Goal: Task Accomplishment & Management: Manage account settings

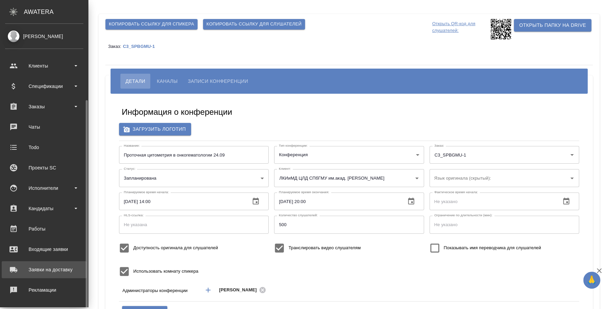
scroll to position [62, 0]
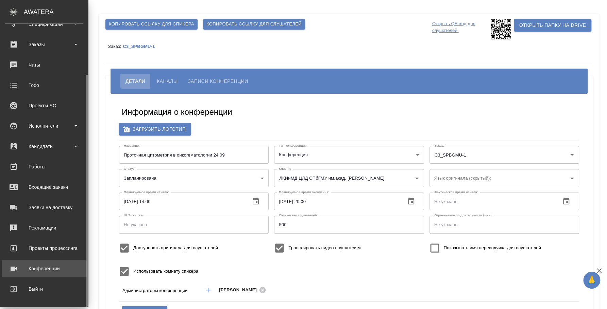
click at [56, 265] on div "Конференции" at bounding box center [44, 269] width 78 height 10
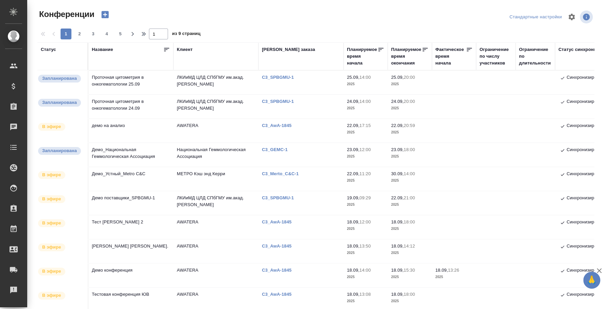
type input "[PERSON_NAME]"
click at [126, 77] on td "Проточная цитометрия в онкогематологии 25.09" at bounding box center [130, 83] width 85 height 24
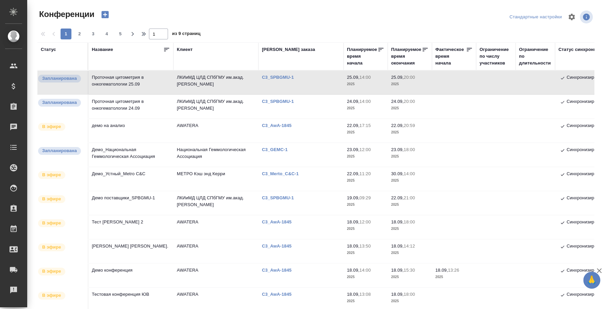
click at [127, 78] on td "Проточная цитометрия в онкогематологии 25.09" at bounding box center [130, 83] width 85 height 24
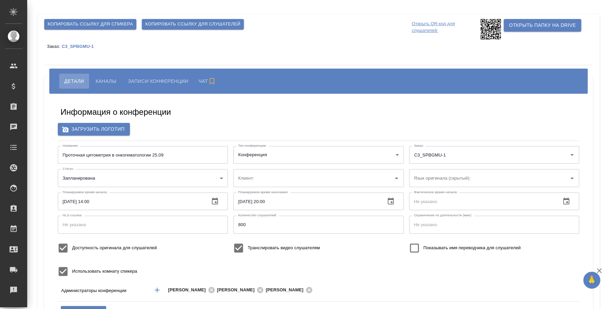
type input "ЛКИиМД ЦЛД СПбГМУ им.акад. [PERSON_NAME]"
type input "Проточная цитометрия в онкогематологии 24.09"
click at [109, 76] on button "Каналы" at bounding box center [105, 81] width 31 height 15
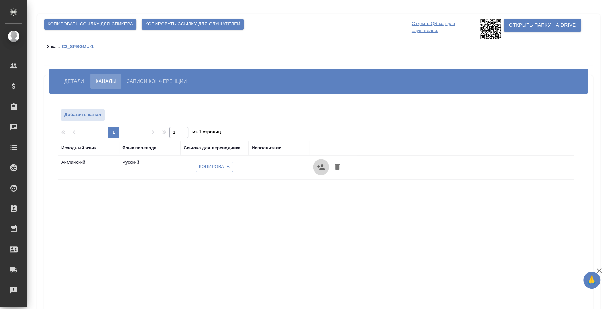
click at [321, 165] on icon "button" at bounding box center [320, 166] width 7 height 5
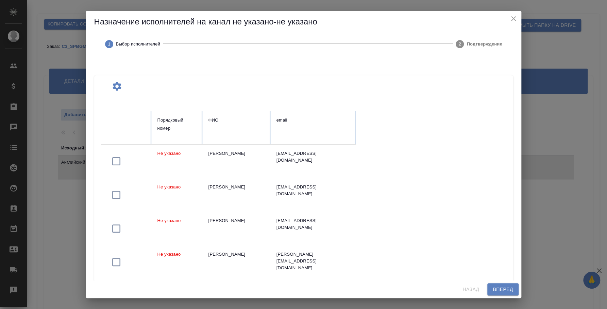
click at [237, 133] on input "text" at bounding box center [236, 129] width 57 height 10
type input "v"
type input "f"
type input "м"
type input "сиренко максим"
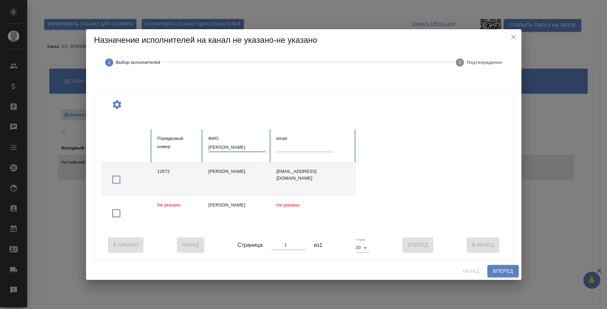
click at [117, 176] on icon "button" at bounding box center [116, 179] width 11 height 11
click at [501, 274] on span "Вперед" at bounding box center [502, 271] width 20 height 8
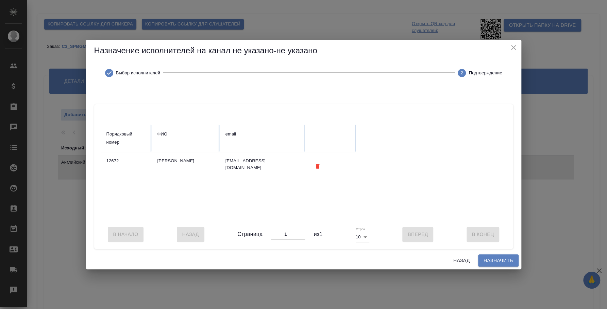
click at [495, 262] on span "Назначить" at bounding box center [498, 261] width 30 height 8
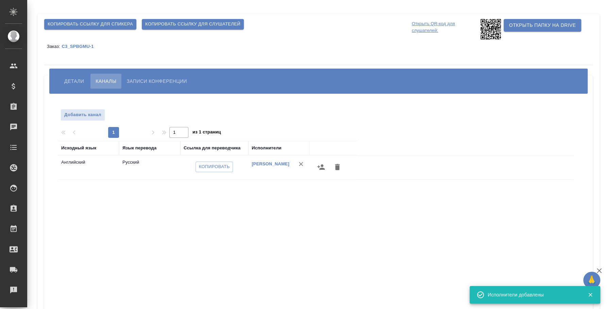
click at [318, 165] on icon "button" at bounding box center [320, 166] width 7 height 5
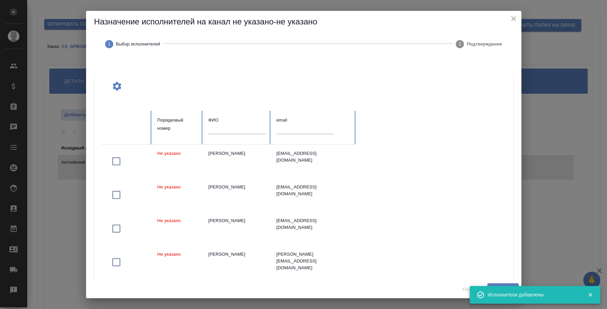
click at [248, 128] on input "text" at bounding box center [236, 129] width 57 height 10
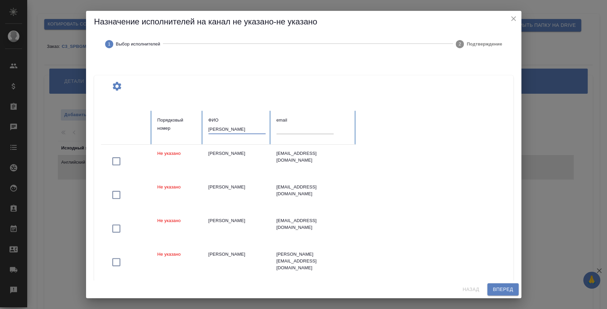
type input "каменева ольга"
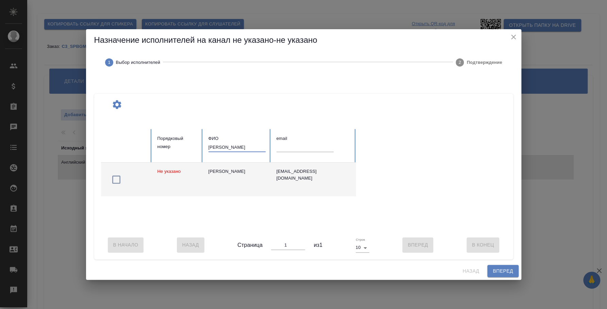
click at [116, 179] on icon "button" at bounding box center [116, 179] width 11 height 11
click at [510, 270] on span "Вперед" at bounding box center [502, 271] width 20 height 8
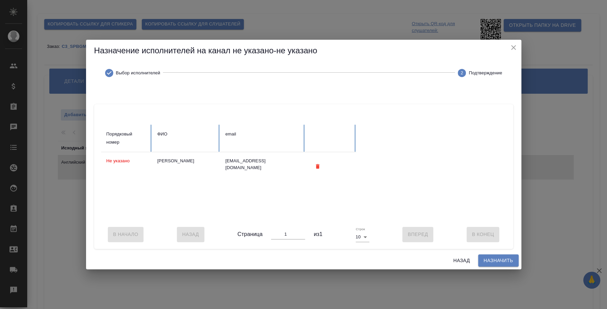
click at [509, 265] on span "Назначить" at bounding box center [498, 261] width 30 height 8
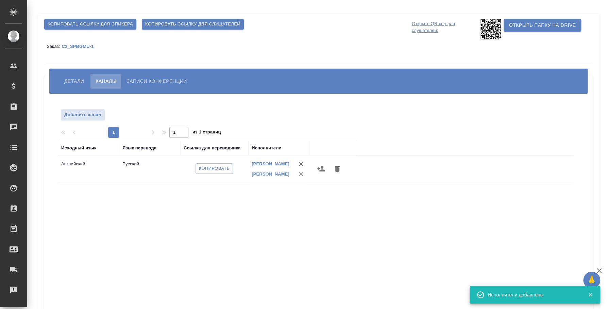
click at [320, 166] on icon "button" at bounding box center [321, 169] width 8 height 8
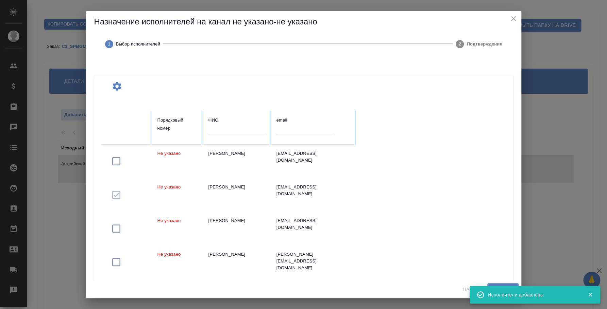
click at [242, 125] on input "text" at bounding box center [236, 129] width 57 height 10
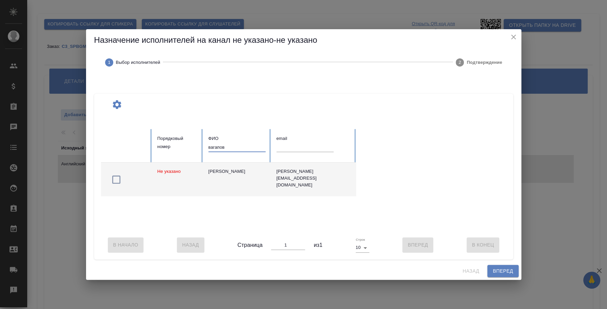
type input "вагапов"
click at [114, 179] on icon "button" at bounding box center [116, 179] width 11 height 11
click at [508, 276] on span "Вперед" at bounding box center [502, 271] width 20 height 8
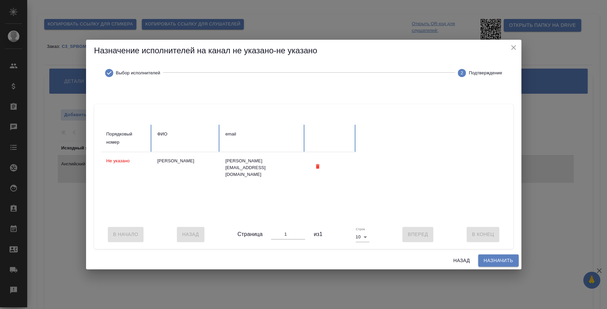
click at [499, 265] on span "Назначить" at bounding box center [498, 261] width 30 height 8
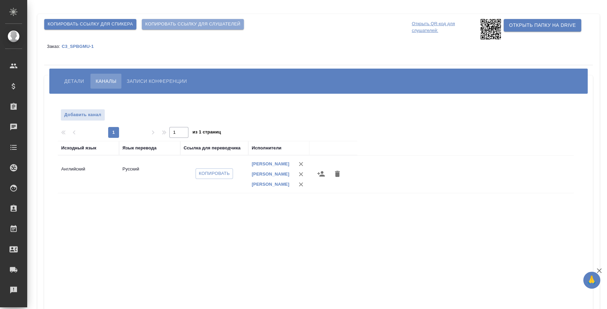
click at [238, 22] on span "Копировать ссылку для слушателей" at bounding box center [192, 24] width 95 height 8
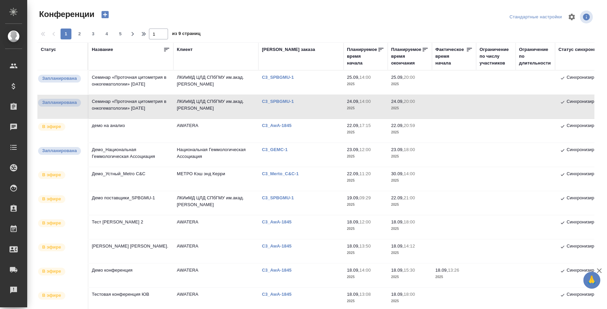
click at [129, 104] on td "Семинар «Проточная цитометрия в онкогематологии» [DATE]" at bounding box center [130, 107] width 85 height 24
click at [141, 108] on td "Семинар «Проточная цитометрия в онкогематологии» [DATE]" at bounding box center [130, 107] width 85 height 24
click at [134, 80] on td "Семинар «Проточная цитометрия в онкогематологии» 25.09.2025" at bounding box center [130, 83] width 85 height 24
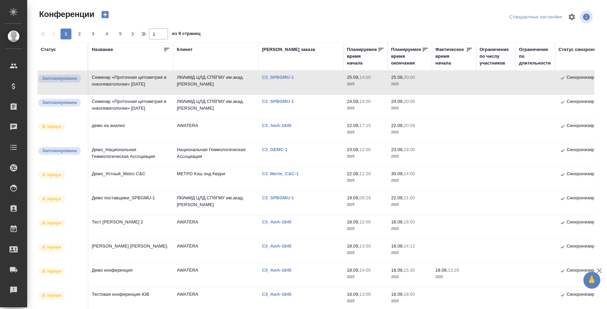
click at [134, 80] on td "Семинар «Проточная цитометрия в онкогематологии» 25.09.2025" at bounding box center [130, 83] width 85 height 24
click at [128, 77] on td "Семинар «Проточная цитометрия в онкогематологии» 25.09.2025" at bounding box center [130, 83] width 85 height 24
click at [111, 105] on td "Семинар «Проточная цитометрия в онкогематологии» 24.09.2025" at bounding box center [130, 107] width 85 height 24
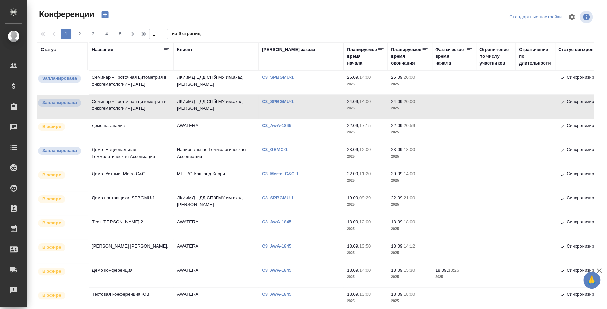
click at [111, 105] on td "Семинар «Проточная цитометрия в онкогематологии» 24.09.2025" at bounding box center [130, 107] width 85 height 24
click at [136, 149] on td "Демо_Национальная Геммологическая Ассоциация" at bounding box center [130, 155] width 85 height 24
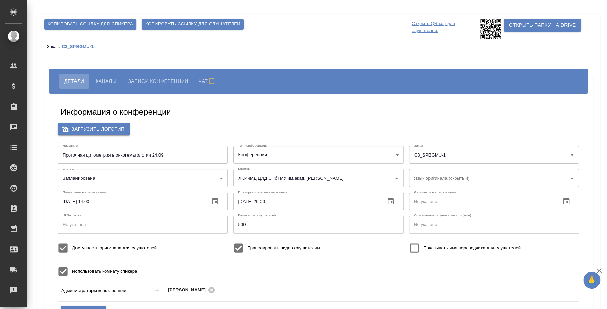
type input "ЛКИиМД ЦЛД СПбГМУ им.акад. [PERSON_NAME]"
type input "Проточная цитометрия в онкогематологии 24.09"
click at [110, 81] on span "Каналы" at bounding box center [105, 81] width 21 height 8
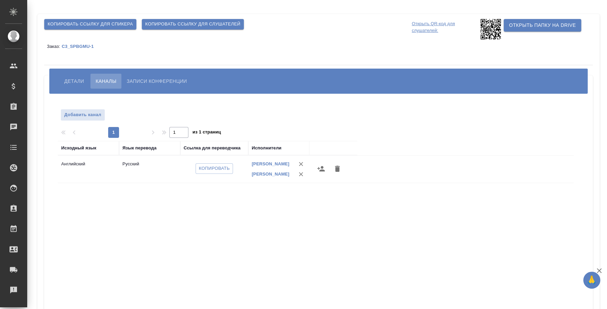
click at [146, 80] on span "Записи конференции" at bounding box center [156, 81] width 60 height 8
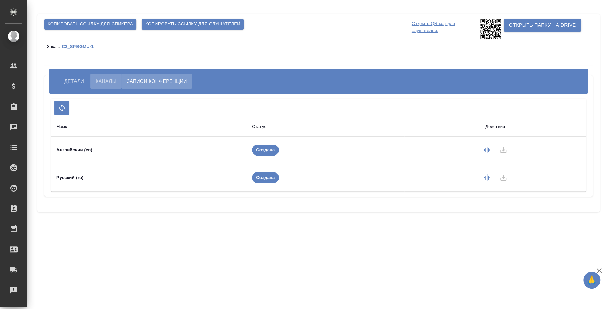
click at [102, 80] on span "Каналы" at bounding box center [105, 81] width 21 height 8
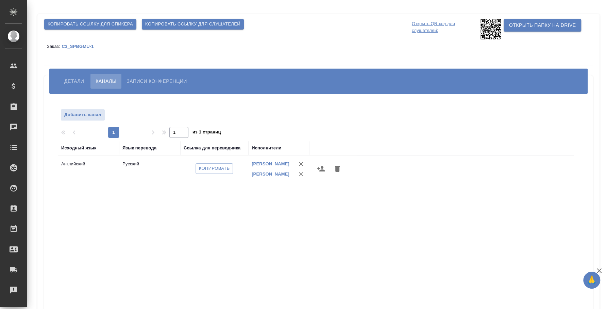
click at [186, 26] on span "Копировать ссылку для слушателей" at bounding box center [192, 24] width 95 height 8
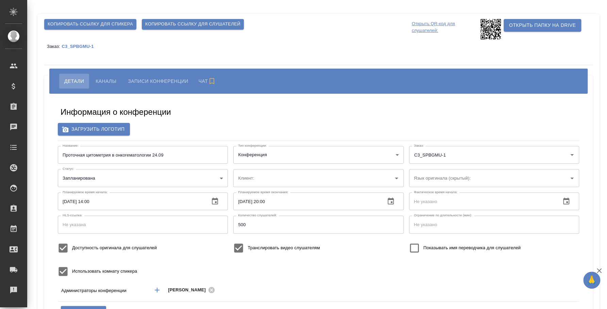
type input "ЛКИиМД ЦЛД СПбГМУ им.акад. [PERSON_NAME]"
type input "Проточная цитометрия в онкогематологии 24.09"
click at [212, 22] on span "Копировать ссылку для слушателей" at bounding box center [192, 24] width 95 height 8
type input "Проточная цитометрия в онкогематологии 24.09"
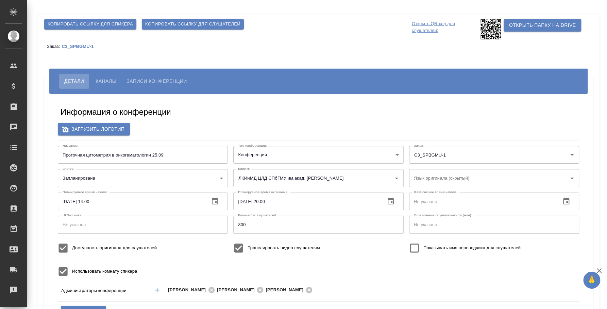
click at [169, 22] on span "Копировать ссылку для слушателей" at bounding box center [192, 24] width 95 height 8
type input "ЛКИиМД ЦЛД СПбГМУ им.акад. [PERSON_NAME]"
type input "Проточная цитометрия в онкогематологии 24.09"
click at [99, 74] on button "Каналы" at bounding box center [105, 81] width 31 height 15
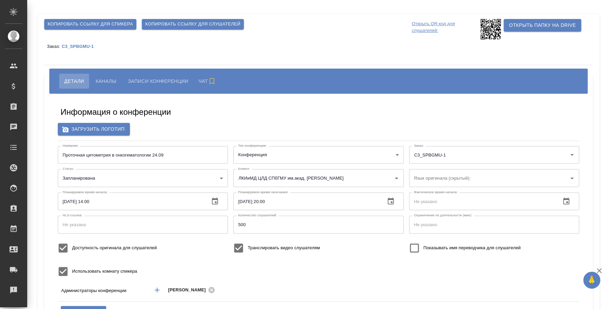
type input "ЛКИиМД ЦЛД СПбГМУ им.акад. И.П.Павлова"
click at [119, 81] on button "Каналы" at bounding box center [105, 81] width 31 height 15
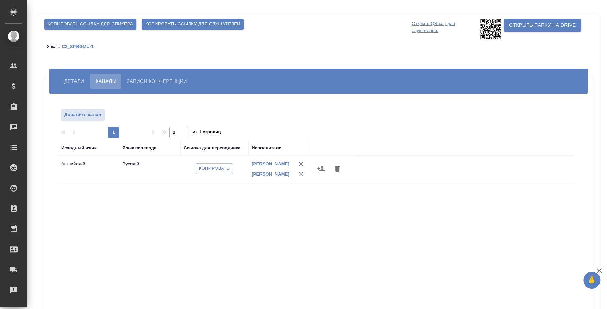
click at [320, 171] on icon "button" at bounding box center [320, 168] width 7 height 5
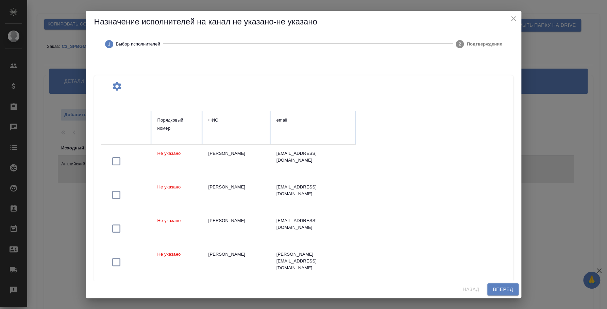
click at [225, 130] on input "text" at bounding box center [236, 129] width 57 height 10
type input "вагапов"
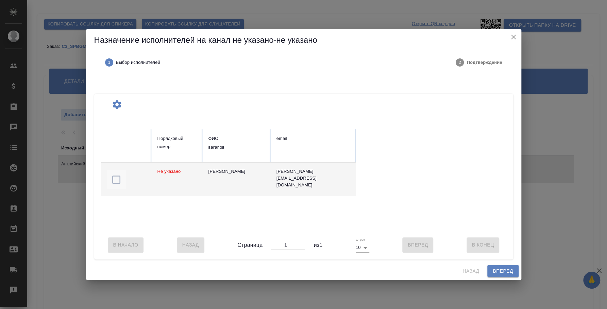
click at [118, 179] on icon "button" at bounding box center [116, 179] width 11 height 11
click at [507, 278] on button "Вперед" at bounding box center [502, 271] width 31 height 13
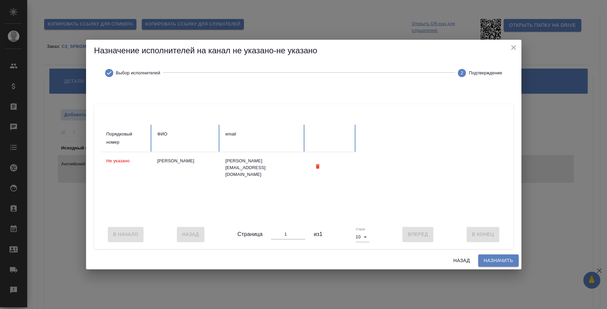
click at [500, 265] on span "Назначить" at bounding box center [498, 261] width 30 height 8
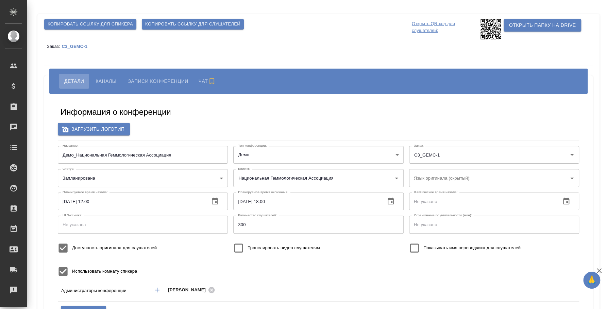
type input "Национальная Геммологическая Ассоциация"
type input "Проточная цитометрия в онкогематологии 24.09"
drag, startPoint x: 64, startPoint y: 215, endPoint x: 81, endPoint y: 213, distance: 16.8
click at [81, 213] on div "HLS-ссылка: HLS-ссылка:" at bounding box center [142, 224] width 175 height 23
